Goal: Information Seeking & Learning: Check status

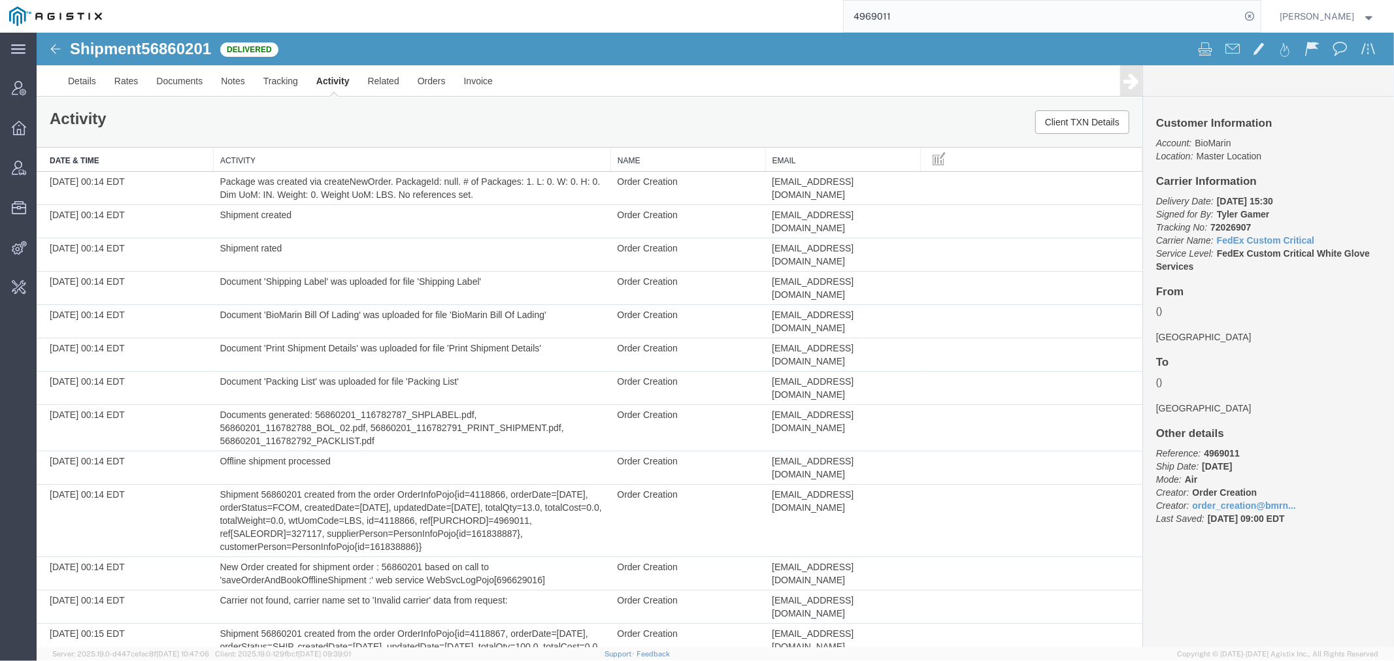
scroll to position [2397, 0]
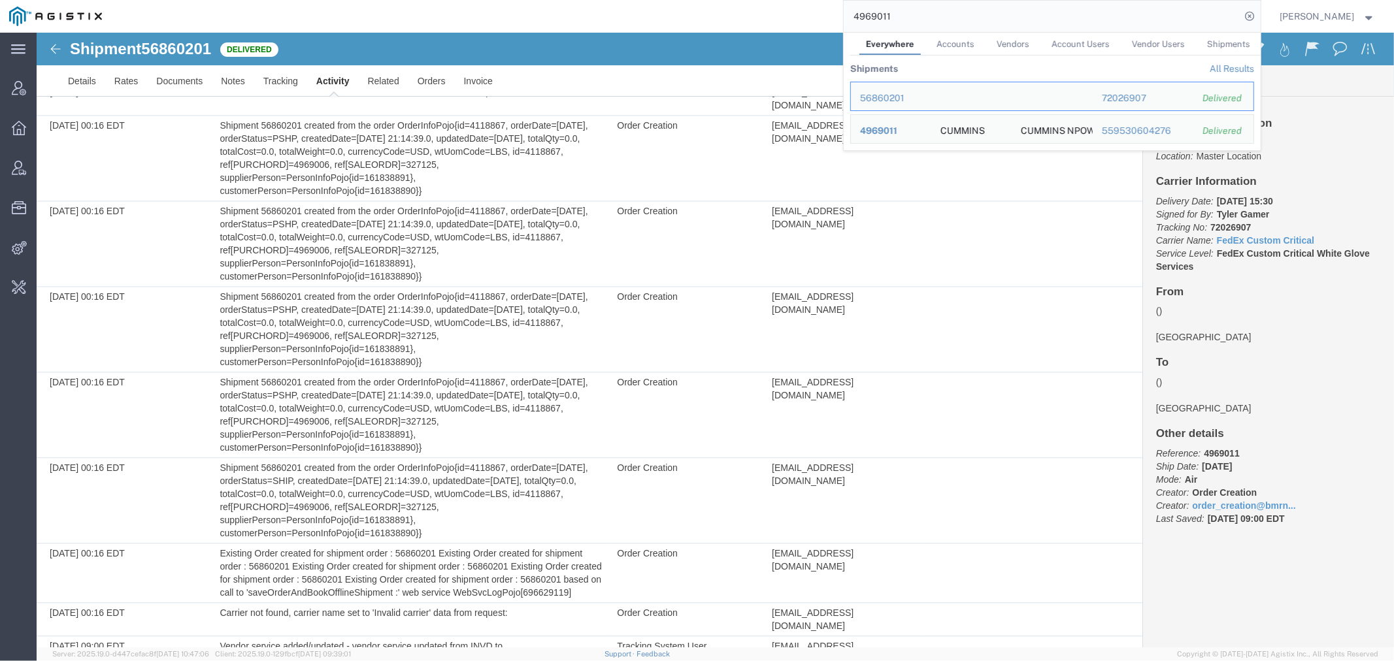
drag, startPoint x: 924, startPoint y: 21, endPoint x: 753, endPoint y: -5, distance: 172.4
click at [753, 0] on html "main_menu Created with Sketch. Collapse Menu Account Manager Overview Vendor Ma…" at bounding box center [697, 330] width 1394 height 661
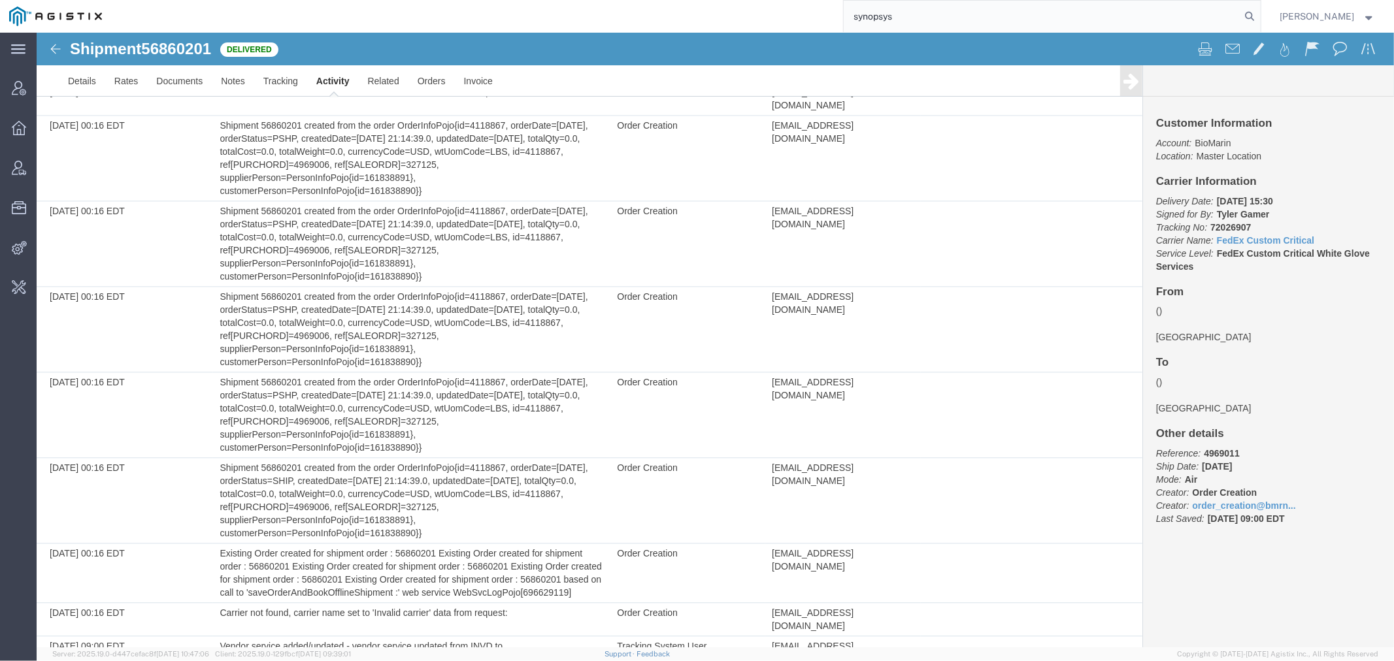
type input "synopsys"
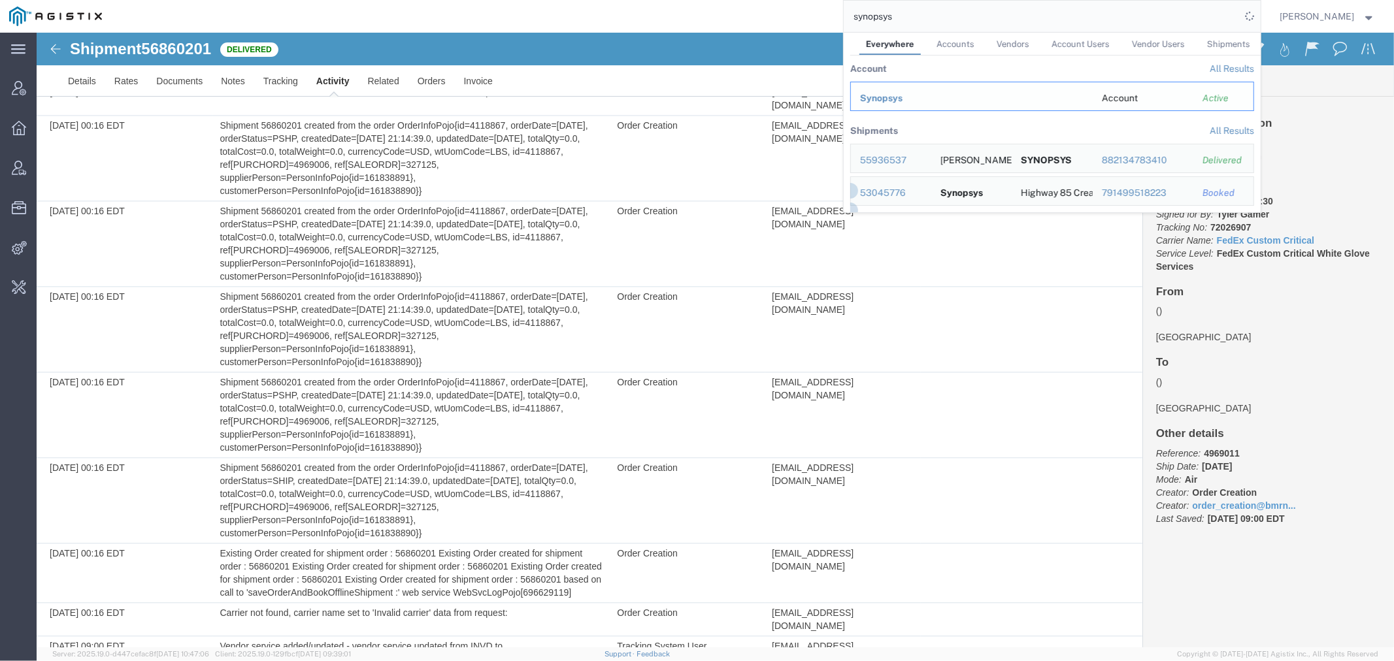
click at [897, 102] on span "Synopsys" at bounding box center [881, 98] width 42 height 10
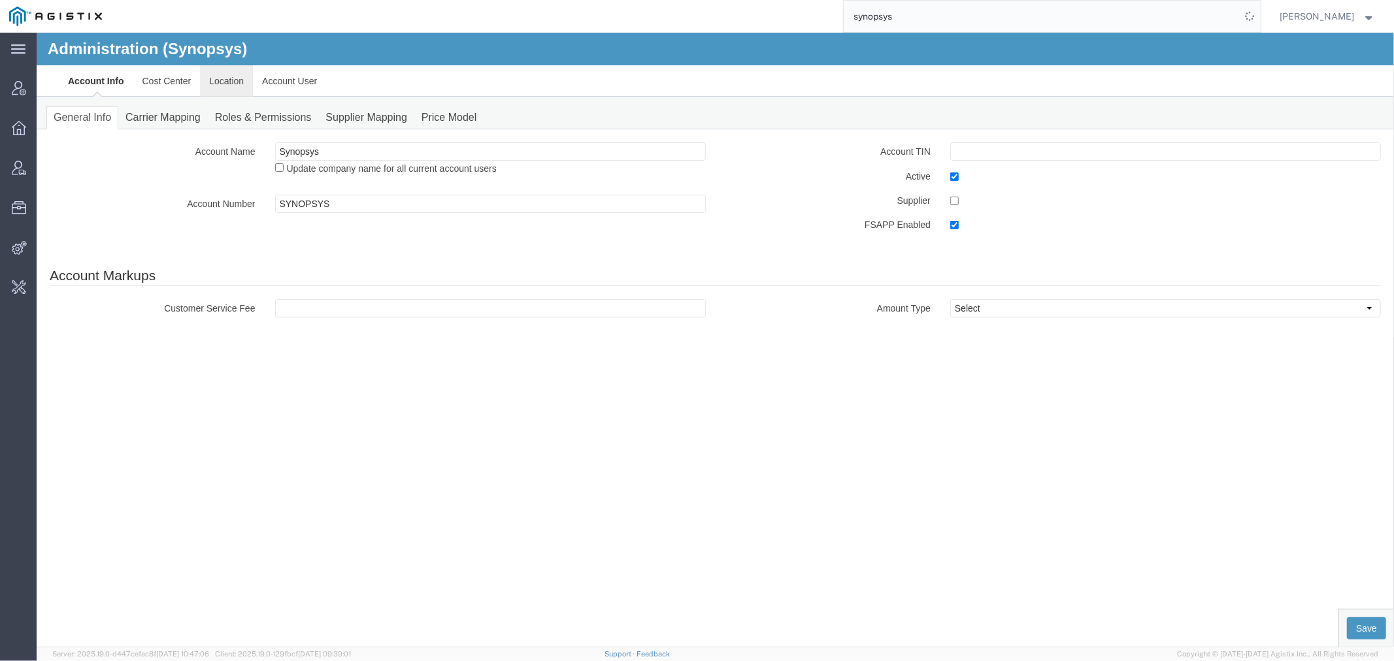
click at [205, 85] on link "Location" at bounding box center [225, 80] width 53 height 31
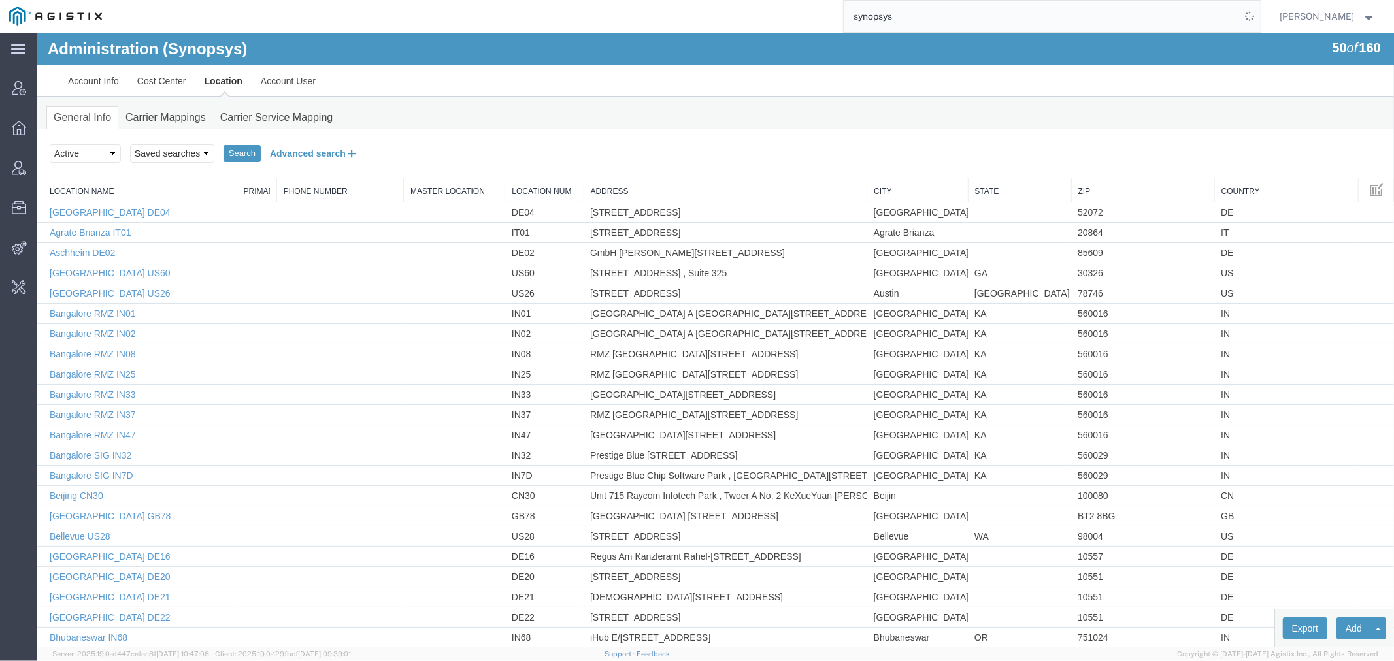
click at [300, 144] on button "Advanced search" at bounding box center [313, 153] width 107 height 22
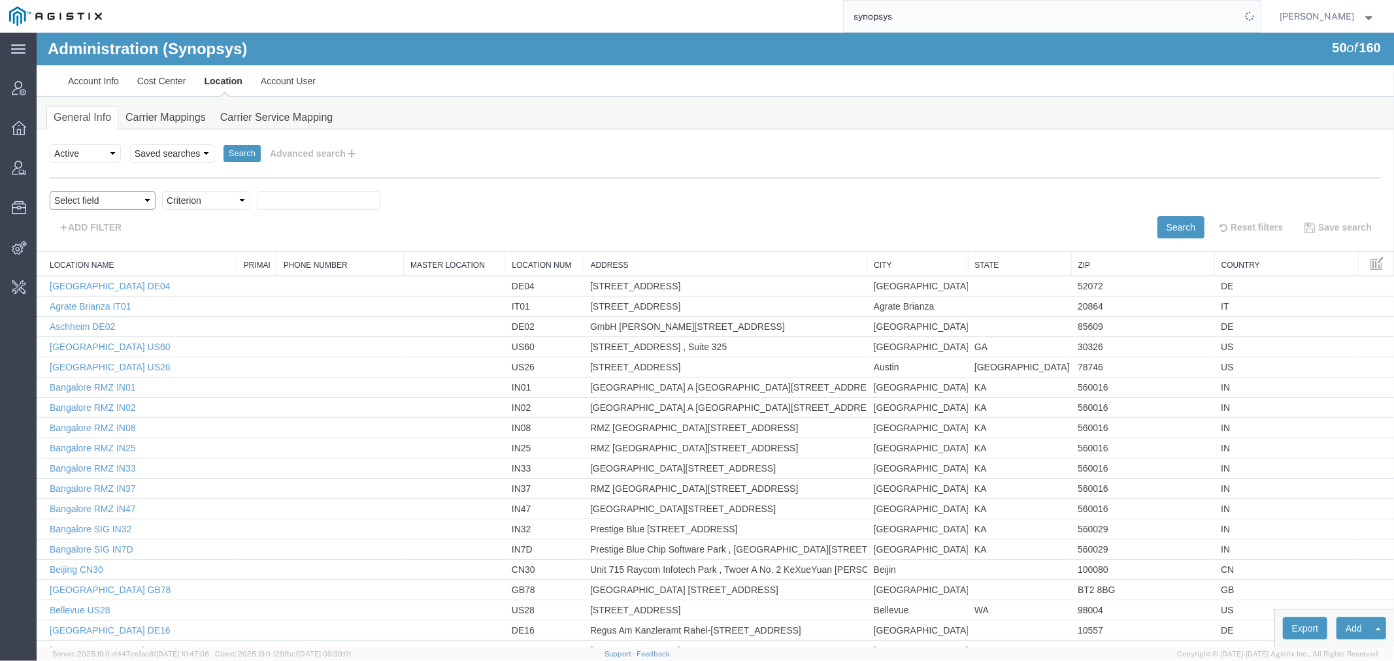
click at [99, 194] on select "Select field Address [GEOGRAPHIC_DATA] Location Name Location Num Master Locati…" at bounding box center [102, 200] width 106 height 18
select select "locationName"
click at [49, 191] on select "Select field Address [GEOGRAPHIC_DATA] Location Name Location Num Master Locati…" at bounding box center [102, 200] width 106 height 18
drag, startPoint x: 217, startPoint y: 199, endPoint x: 220, endPoint y: 206, distance: 7.9
click at [217, 199] on select "Criterion contains does not contain is is blank is not blank starts with" at bounding box center [205, 200] width 88 height 18
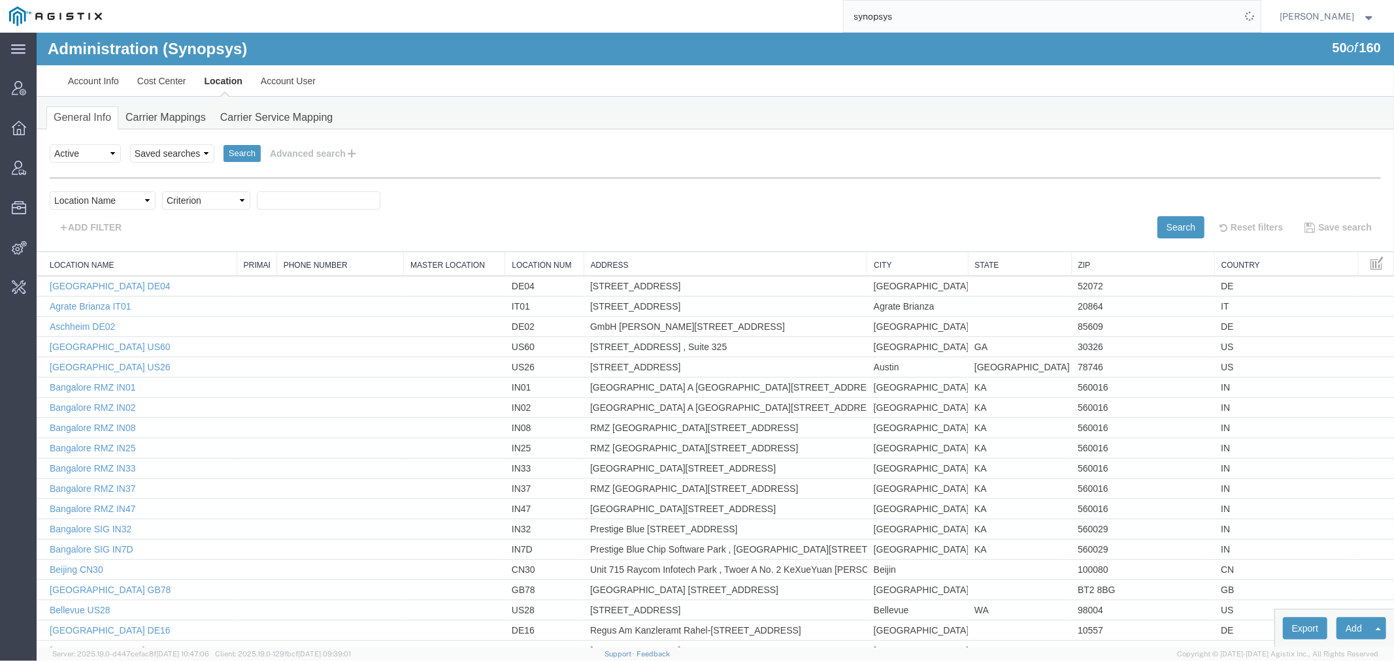
select select "contains"
click at [161, 191] on select "Criterion contains does not contain is is blank is not blank starts with" at bounding box center [205, 200] width 88 height 18
click at [329, 198] on input "text" at bounding box center [318, 200] width 124 height 18
type input "fr62"
click at [1168, 226] on button "Search" at bounding box center [1180, 227] width 47 height 22
